Goal: Information Seeking & Learning: Understand process/instructions

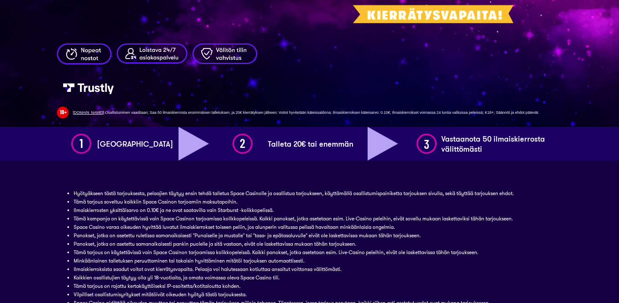
scroll to position [175, 0]
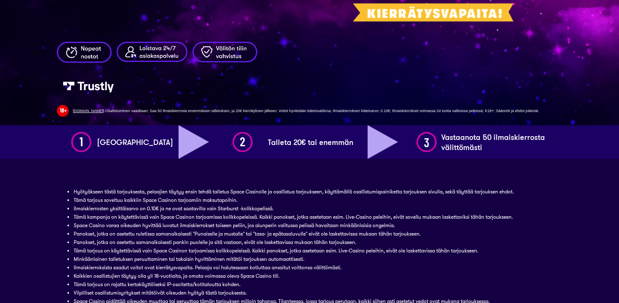
click at [196, 184] on div "Terms & Conditions Hyötyäkseen tästä tarjouksesta, pelaajien täytyy ensin tehdä…" at bounding box center [309, 250] width 505 height 160
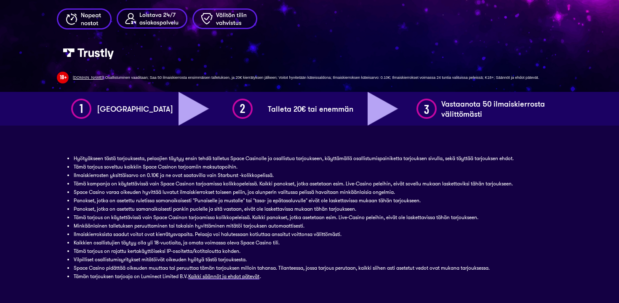
scroll to position [210, 0]
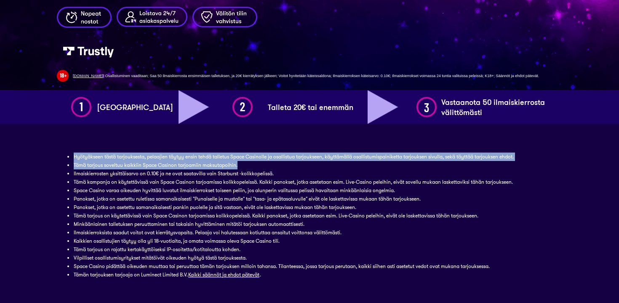
drag, startPoint x: 376, startPoint y: 152, endPoint x: 379, endPoint y: 163, distance: 11.3
click at [379, 163] on ul "Hyötyäkseen tästä tarjouksesta, pelaajien täytyy ensin tehdä talletus Space Cas…" at bounding box center [309, 215] width 471 height 126
click at [379, 163] on li "Tämä tarjous soveltuu kaikkiin Space Casinon tarjoamiin maksutapoihin." at bounding box center [309, 165] width 471 height 8
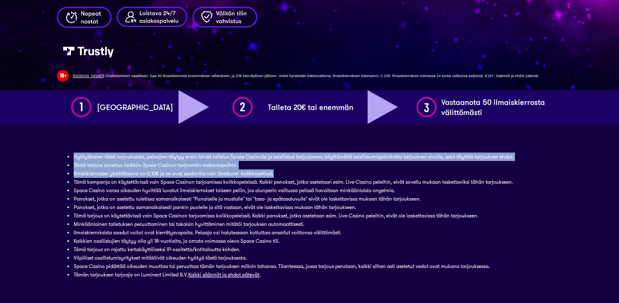
drag, startPoint x: 356, startPoint y: 145, endPoint x: 360, endPoint y: 170, distance: 25.5
click at [360, 170] on div "Terms & Conditions Hyötyäkseen tästä tarjouksesta, pelaajien täytyy ensin tehdä…" at bounding box center [309, 215] width 505 height 160
click at [360, 170] on li "Ilmaiskierrosten yksittäisarvo on 0.10€ ja ne ovat saatavilla vain Starburst -k…" at bounding box center [309, 173] width 471 height 8
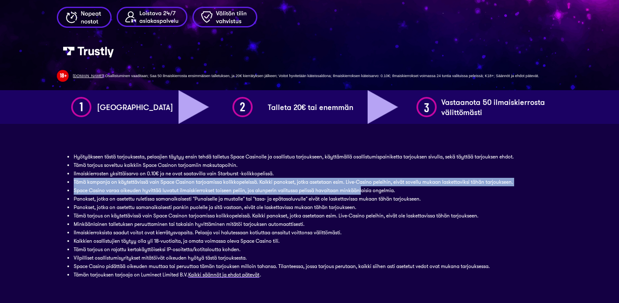
drag, startPoint x: 358, startPoint y: 173, endPoint x: 361, endPoint y: 186, distance: 13.5
click at [361, 186] on ul "Hyötyäkseen tästä tarjouksesta, pelaajien täytyy ensin tehdä talletus Space Cas…" at bounding box center [309, 215] width 471 height 126
click at [361, 186] on li "Space Casino varaa oikeuden hyvittää luvatut ilmaiskierrokset toiseen peliin, j…" at bounding box center [309, 190] width 471 height 8
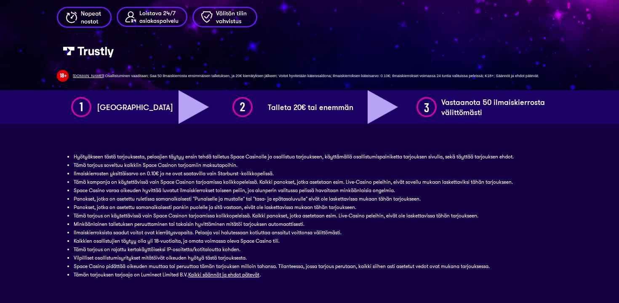
click at [92, 200] on li "Panokset, jotka on asetettu ruletissa samanaikaisesti "Punaiselle ja mustalle" …" at bounding box center [309, 198] width 471 height 8
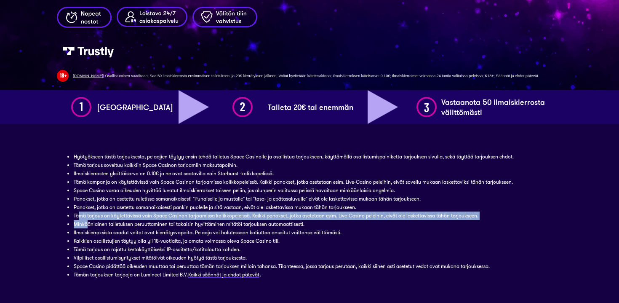
drag, startPoint x: 80, startPoint y: 212, endPoint x: 85, endPoint y: 220, distance: 9.1
click at [85, 220] on ul "Hyötyäkseen tästä tarjouksesta, pelaajien täytyy ensin tehdä talletus Space Cas…" at bounding box center [309, 215] width 471 height 126
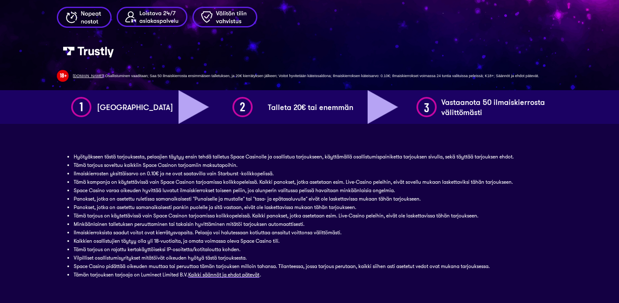
click at [95, 223] on li "Minkäänlainen talletuksen peruuttaminen tai takaisin hyvittäminen mitätöi tarjo…" at bounding box center [309, 224] width 471 height 8
drag, startPoint x: 89, startPoint y: 247, endPoint x: 95, endPoint y: 249, distance: 5.7
click at [95, 249] on li "Tämä tarjous on rajattu kertakäyttöiseksi IP-osoitetta/kotitaloutta kohden." at bounding box center [309, 249] width 471 height 8
click at [154, 250] on li "Tämä tarjous on rajattu kertakäyttöiseksi IP-osoitetta/kotitaloutta kohden." at bounding box center [309, 249] width 471 height 8
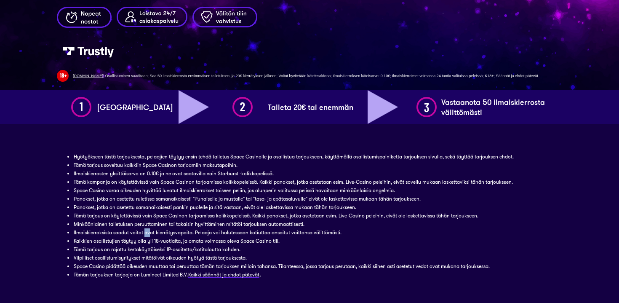
drag, startPoint x: 145, startPoint y: 231, endPoint x: 149, endPoint y: 233, distance: 4.4
click at [149, 233] on li "Ilmaiskierroksista saadut voitot ovat kierrätysvapaita. Pelaaja voi halutessaan…" at bounding box center [309, 232] width 471 height 8
click at [157, 228] on li "Ilmaiskierroksista saadut voitot ovat kierrätysvapaita. Pelaaja voi halutessaan…" at bounding box center [309, 232] width 471 height 8
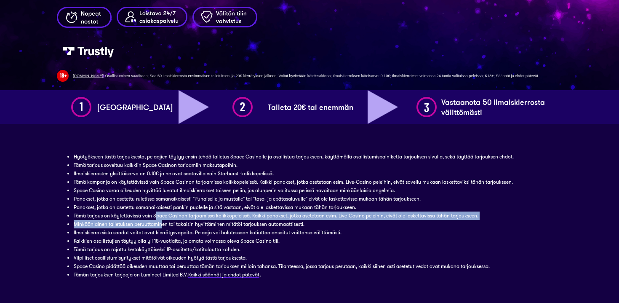
drag, startPoint x: 157, startPoint y: 217, endPoint x: 162, endPoint y: 220, distance: 5.6
click at [162, 220] on ul "Hyötyäkseen tästä tarjouksesta, pelaajien täytyy ensin tehdä talletus Space Cas…" at bounding box center [309, 215] width 471 height 126
click at [162, 220] on li "Minkäänlainen talletuksen peruuttaminen tai takaisin hyvittäminen mitätöi tarjo…" at bounding box center [309, 224] width 471 height 8
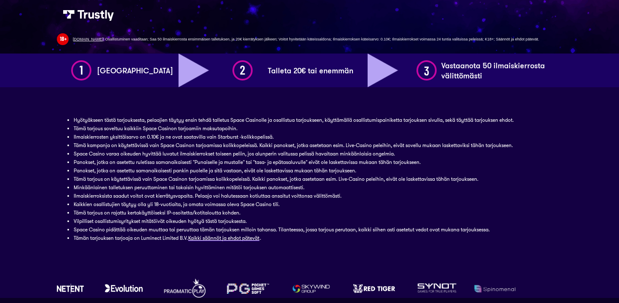
scroll to position [263, 0]
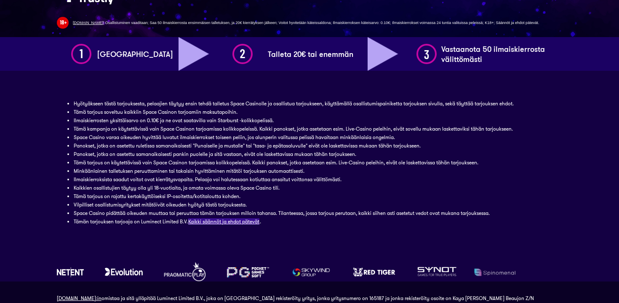
click at [236, 223] on link "Kaikki säännöt ja ehdot pätevät" at bounding box center [224, 221] width 72 height 7
